Goal: Information Seeking & Learning: Check status

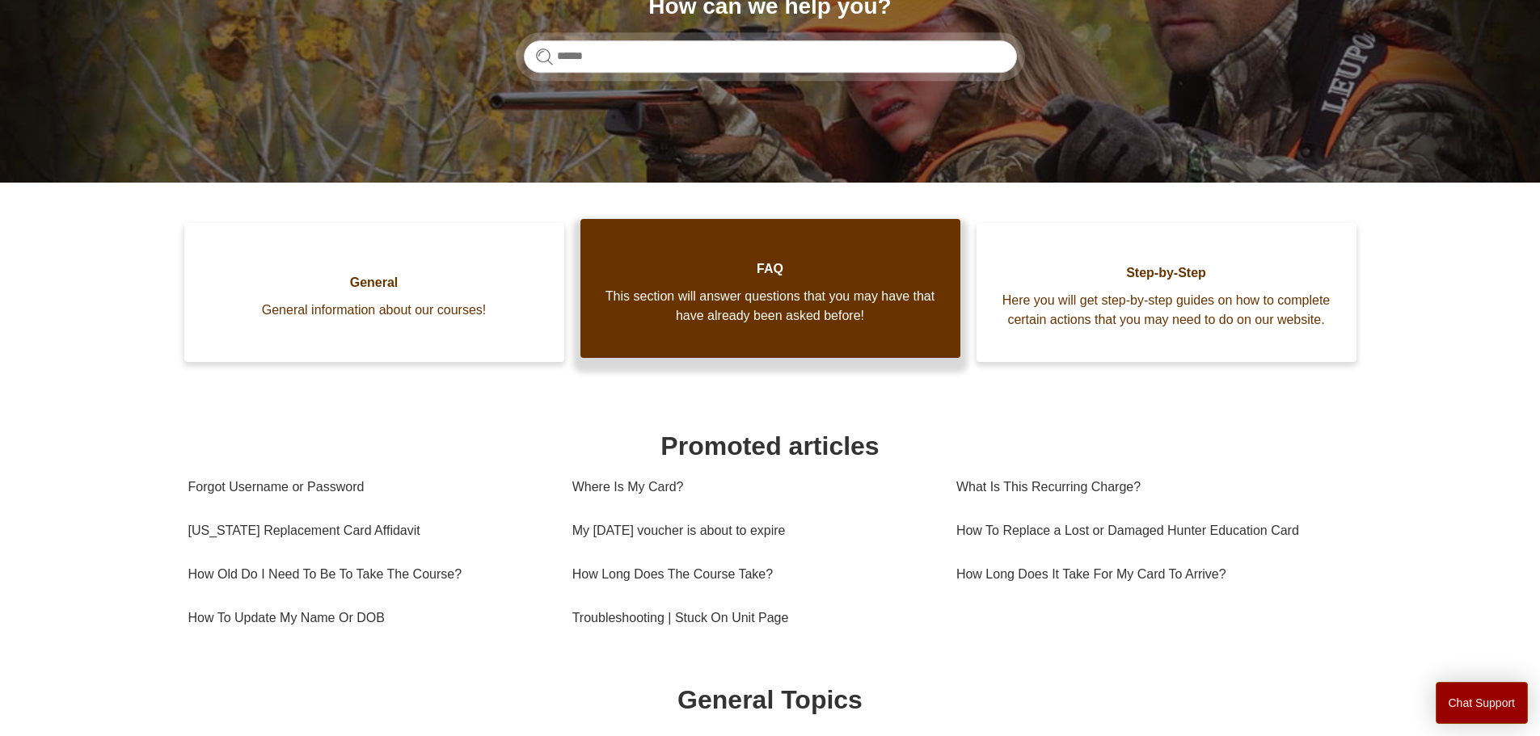
scroll to position [243, 0]
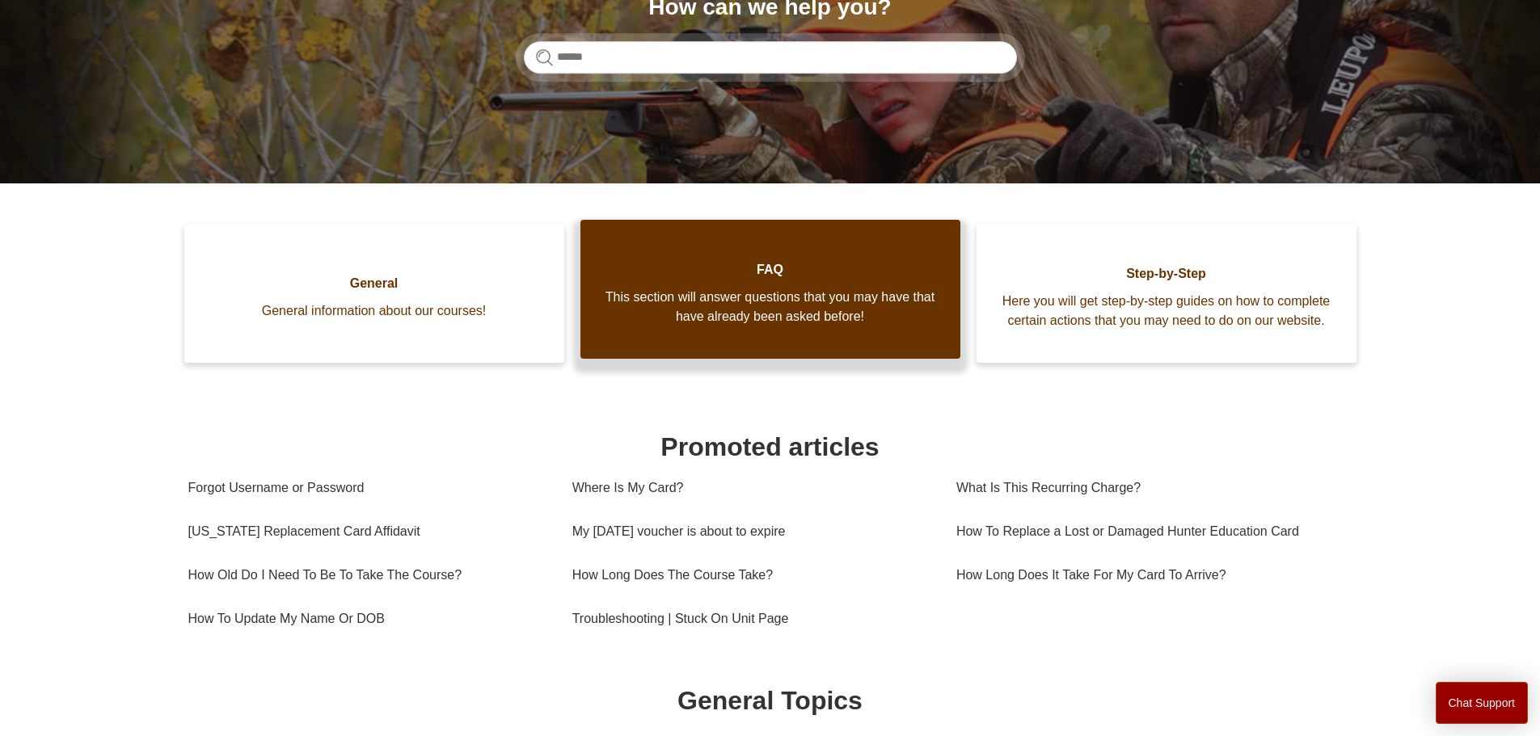
click at [785, 355] on link "FAQ This section will answer questions that you may have that have already been…" at bounding box center [770, 289] width 380 height 139
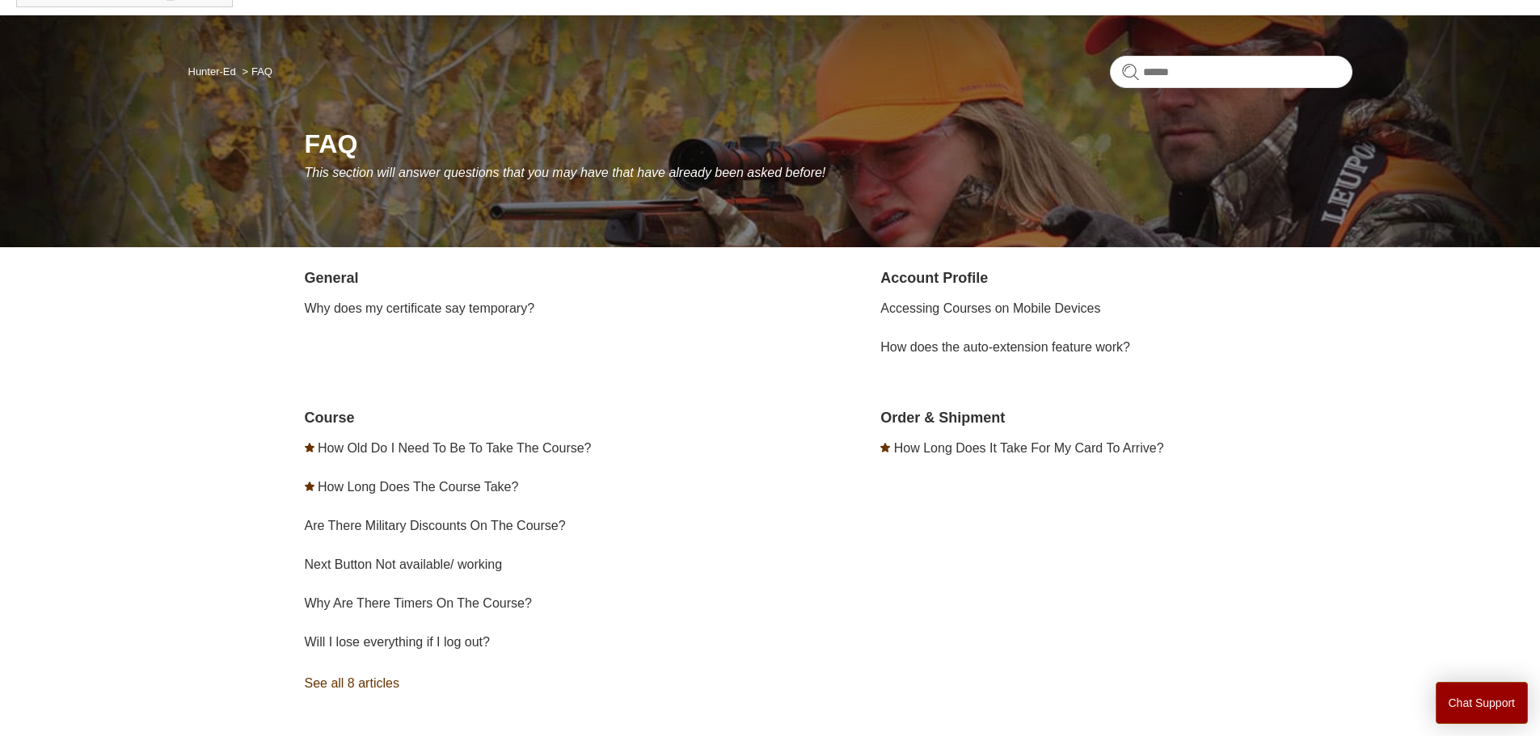
scroll to position [213, 0]
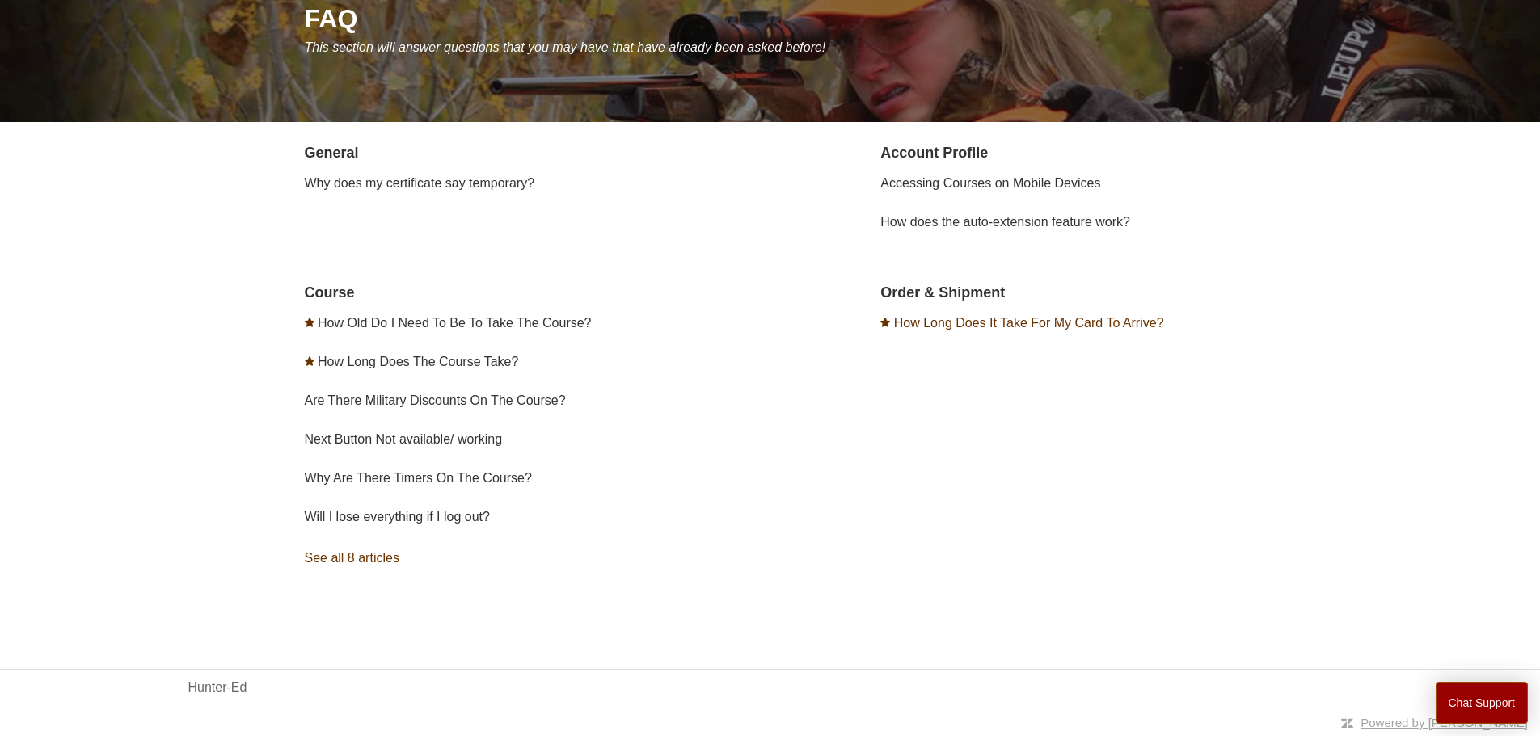
click at [1006, 326] on link "How Long Does It Take For My Card To Arrive?" at bounding box center [1029, 323] width 270 height 14
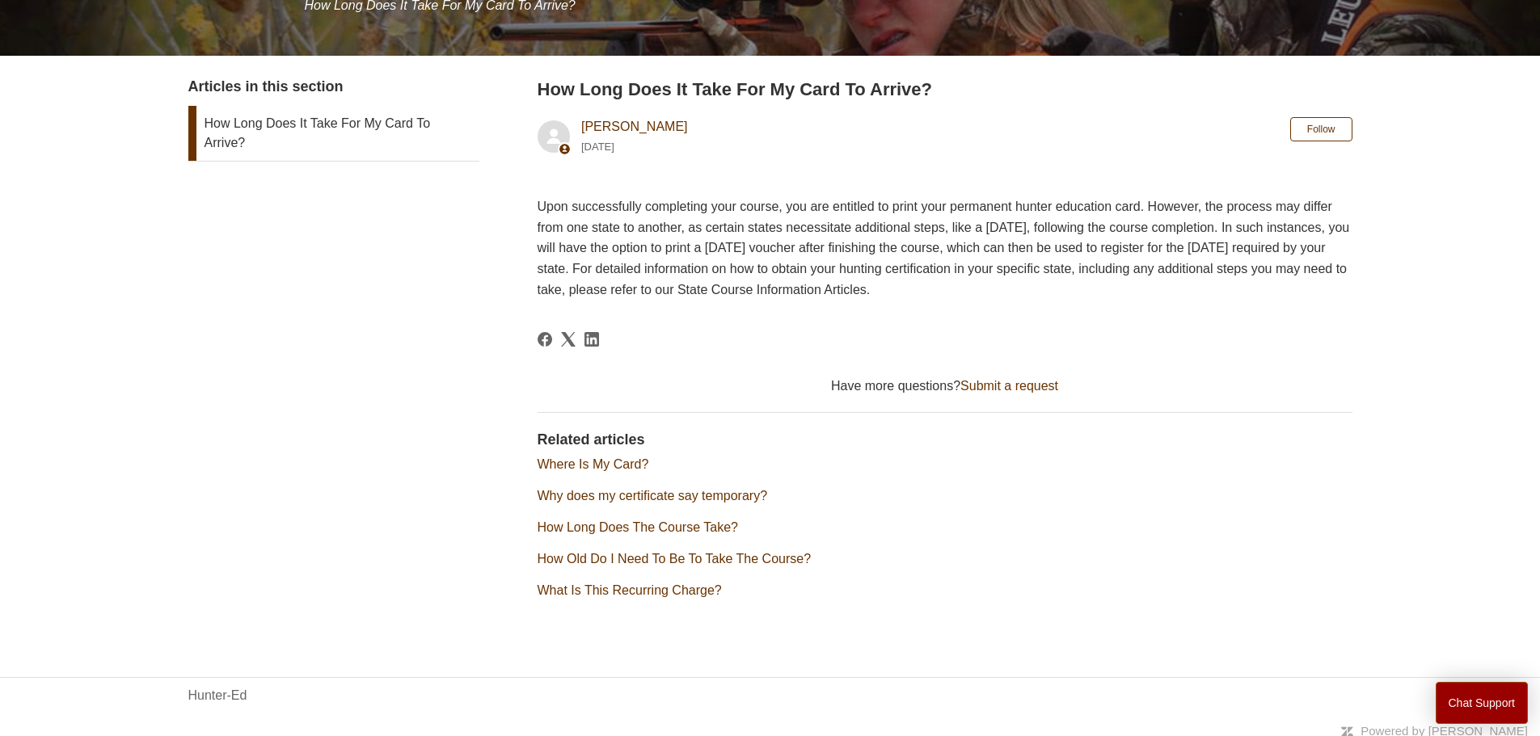
scroll to position [263, 0]
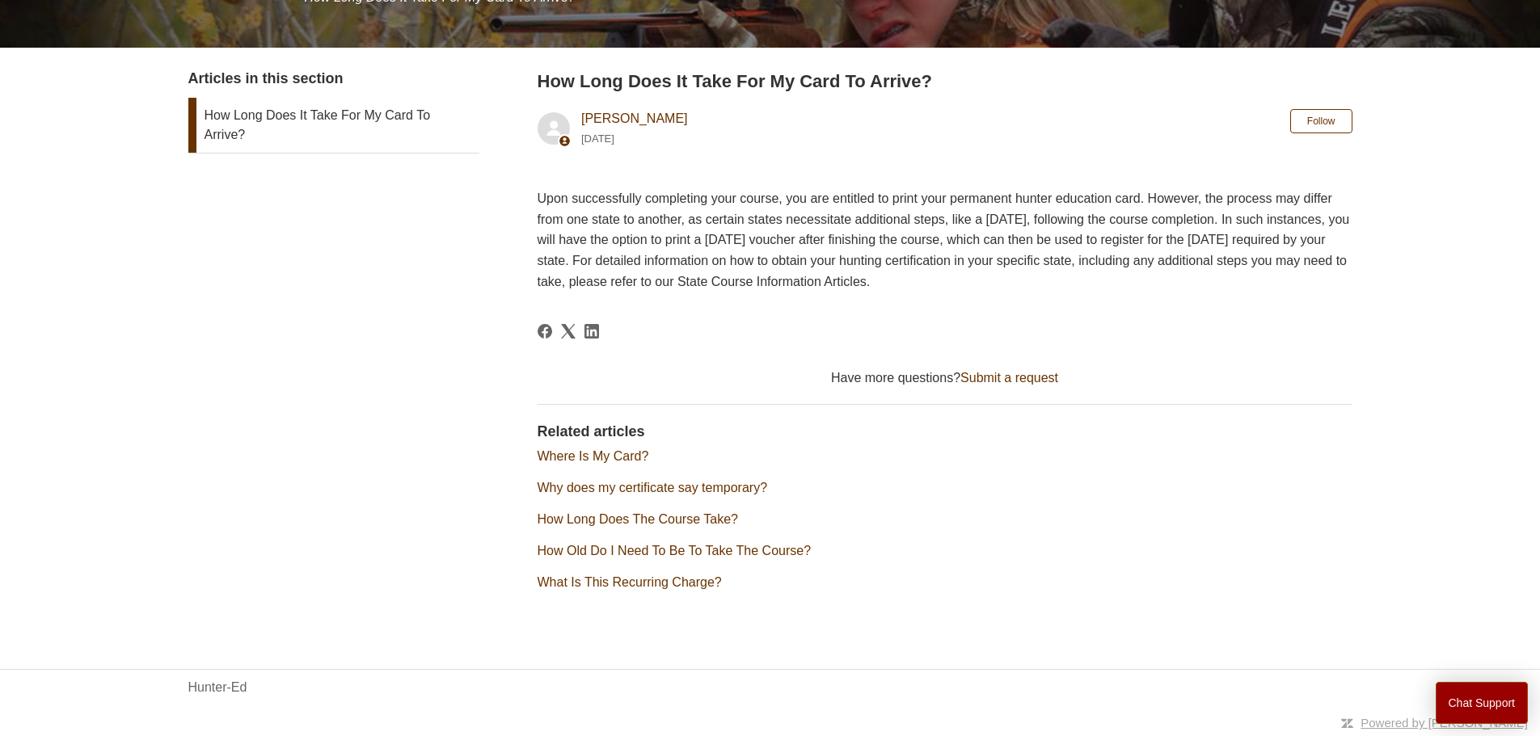
click at [575, 461] on link "Where Is My Card?" at bounding box center [594, 456] width 112 height 14
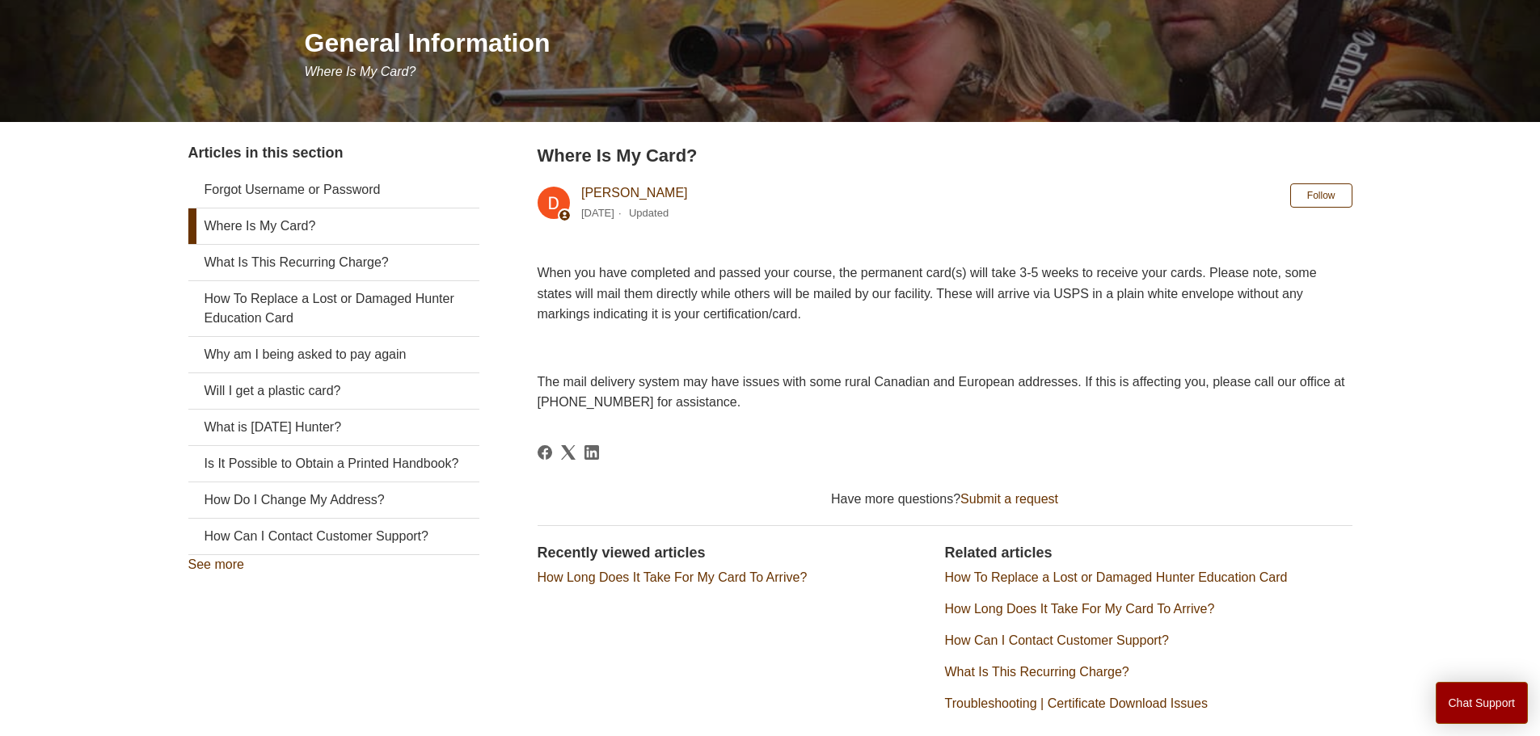
scroll to position [310, 0]
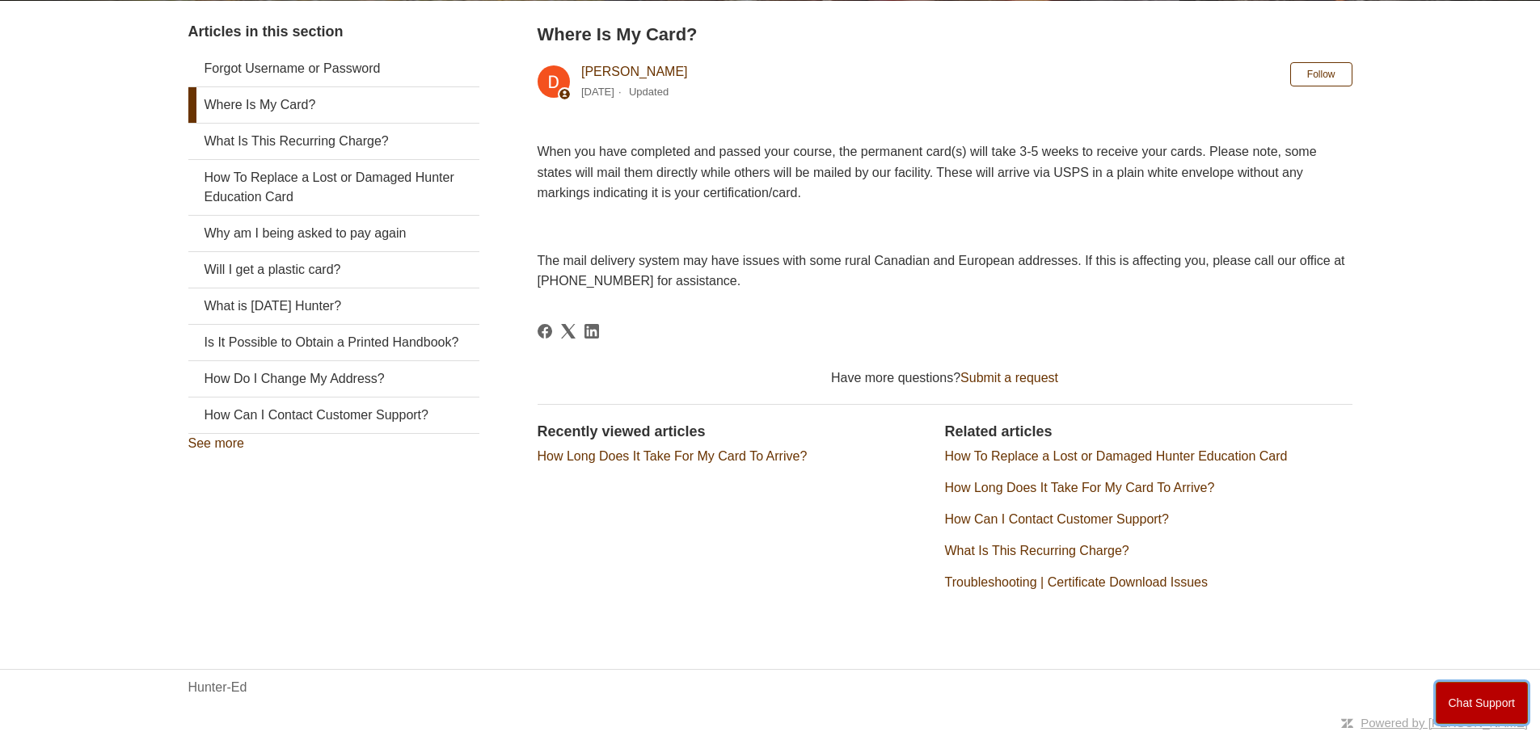
click at [1498, 706] on button "Chat Support" at bounding box center [1482, 703] width 93 height 42
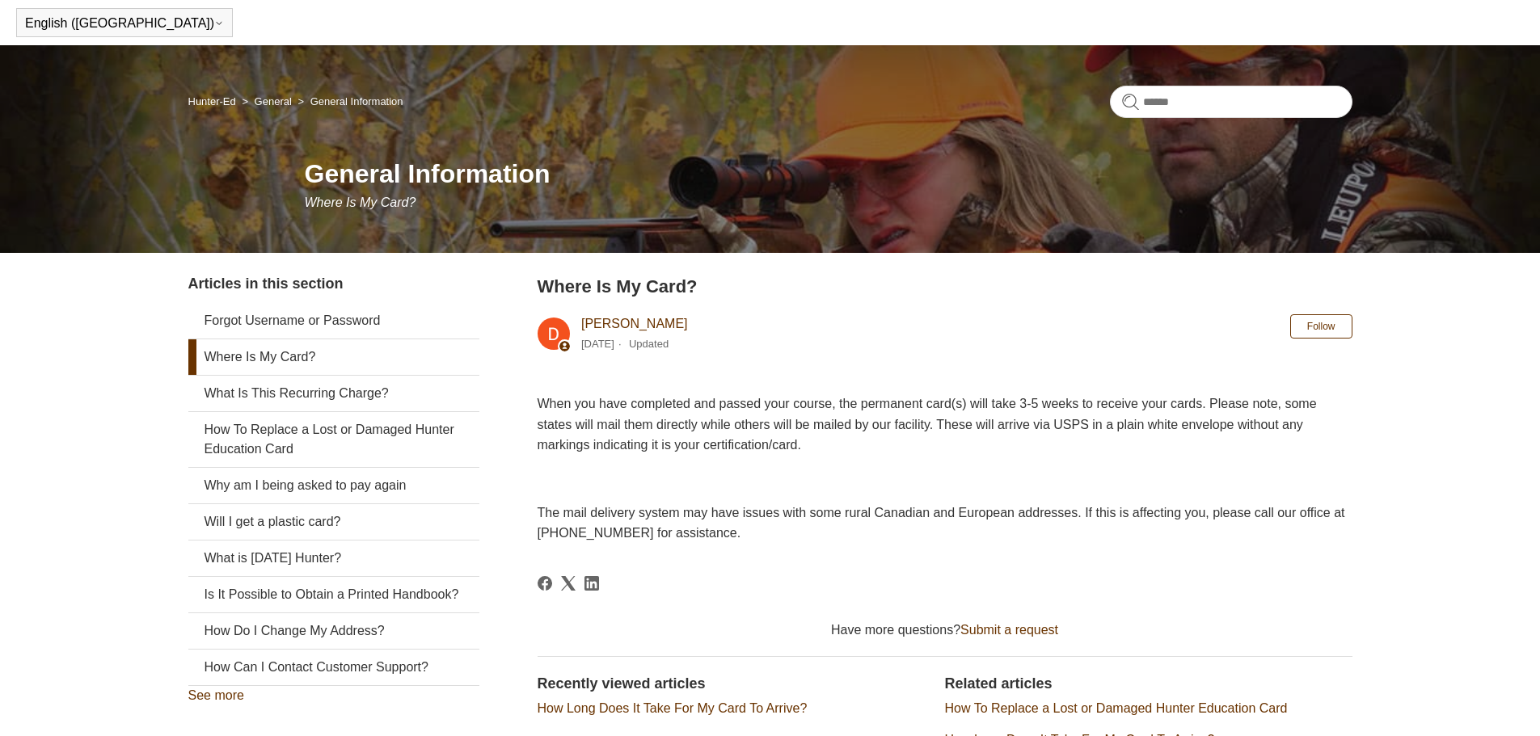
scroll to position [0, 0]
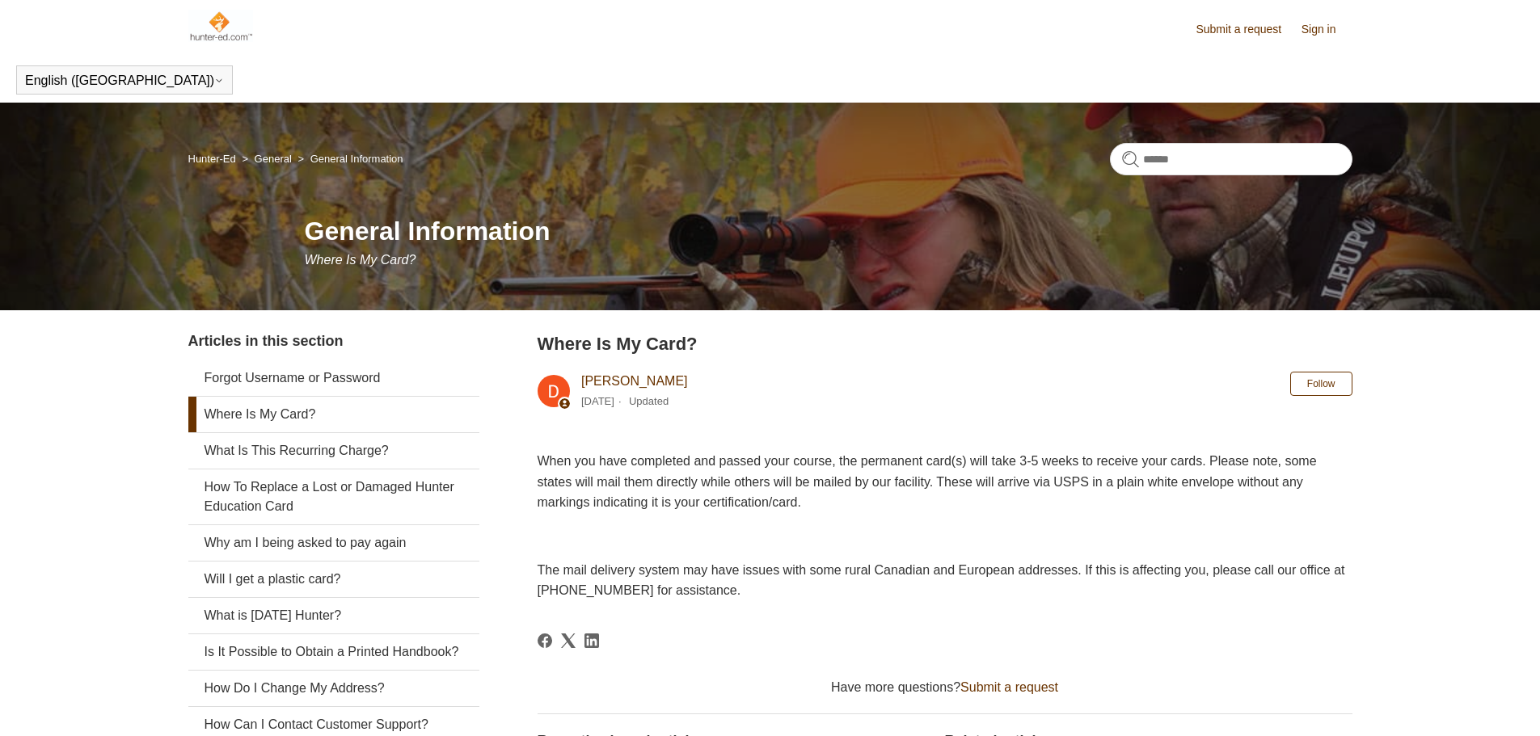
click at [225, 38] on img at bounding box center [220, 26] width 65 height 32
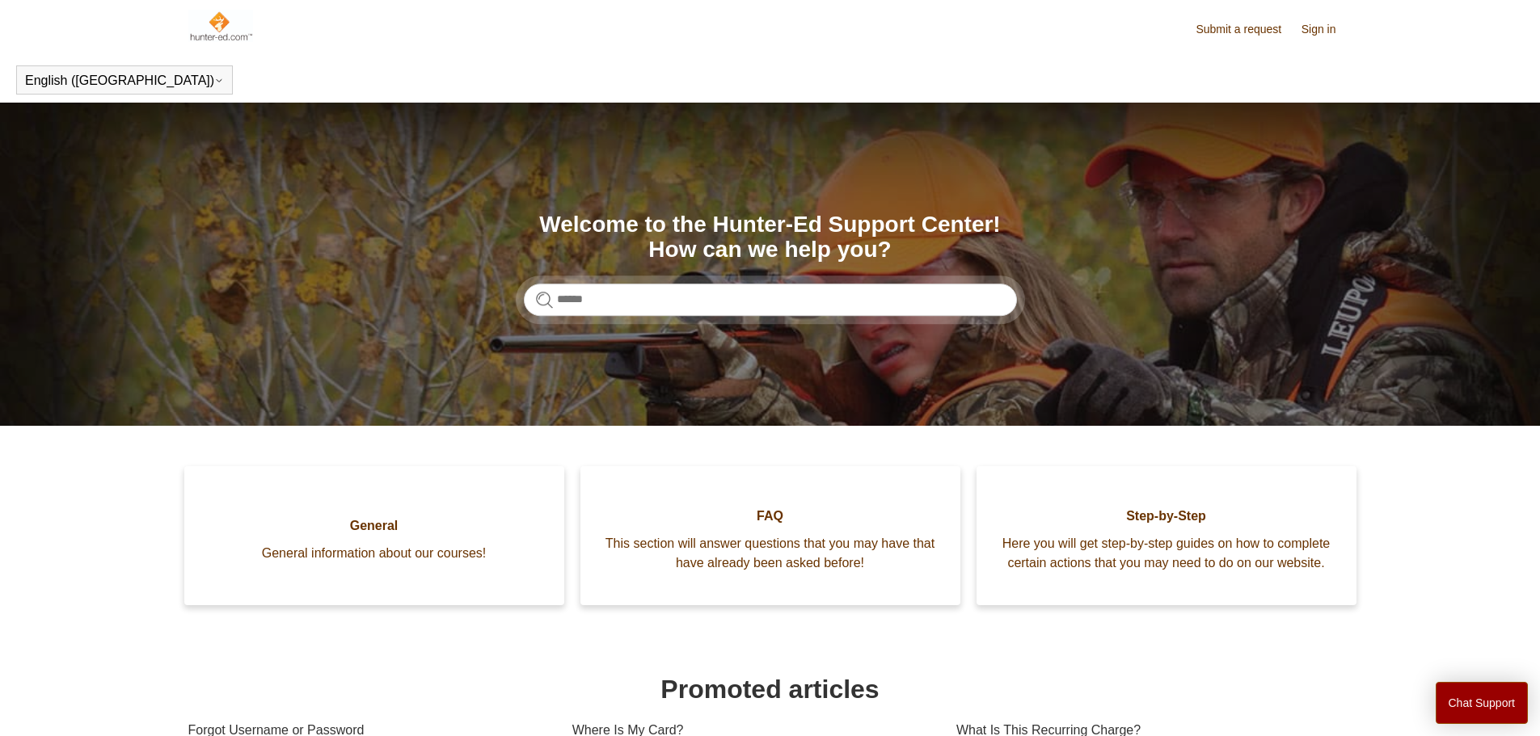
click at [219, 33] on img at bounding box center [220, 26] width 65 height 32
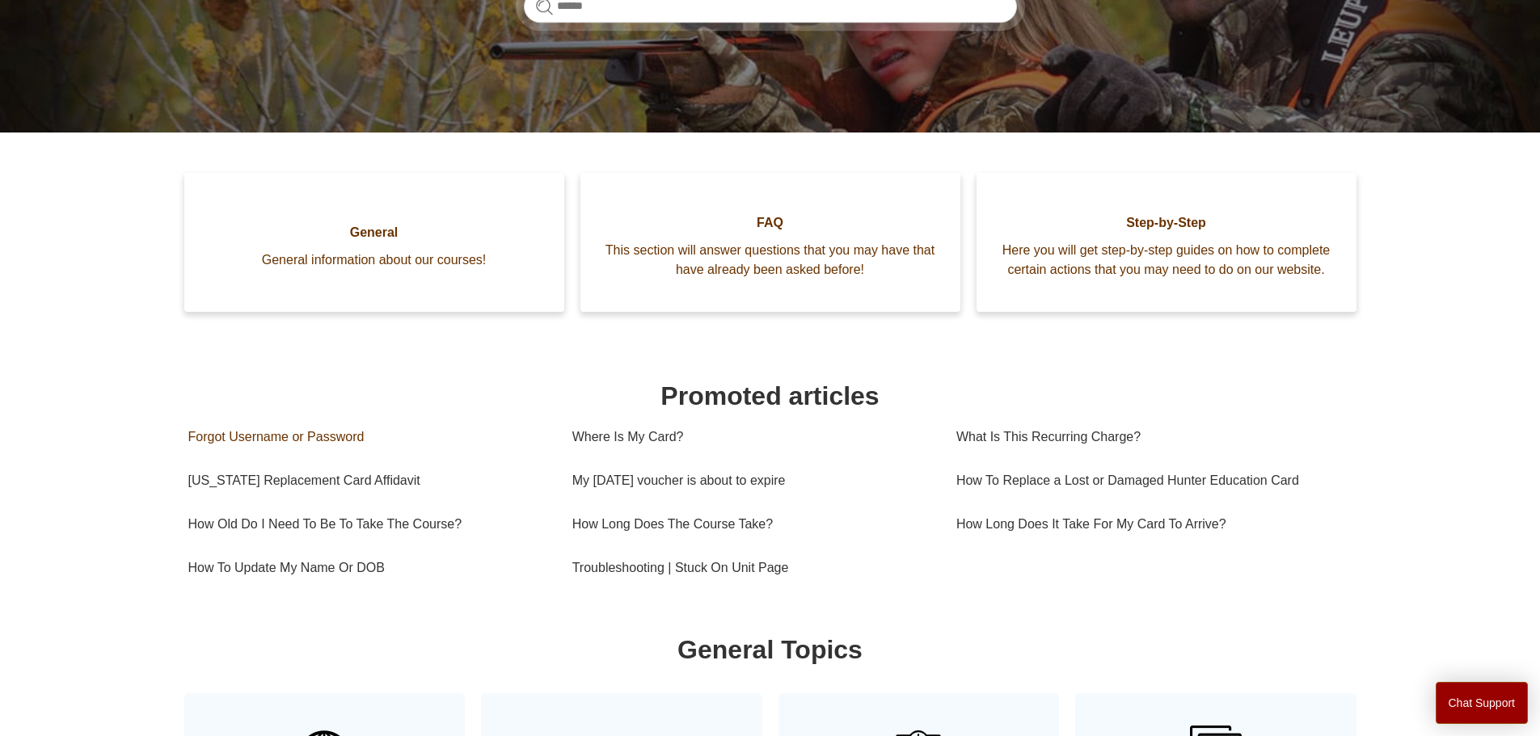
scroll to position [359, 0]
